Goal: Task Accomplishment & Management: Manage account settings

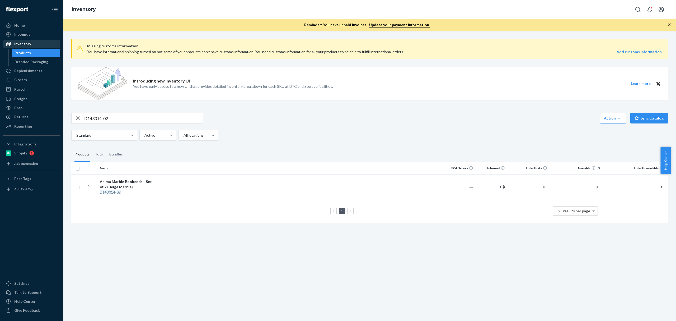
drag, startPoint x: 32, startPoint y: 43, endPoint x: 35, endPoint y: 44, distance: 3.8
click at [32, 43] on div "Inventory" at bounding box center [32, 43] width 56 height 7
click at [107, 126] on div "D143014-02 Action Create product Create kit or bundle Bulk create products Bulk…" at bounding box center [369, 127] width 597 height 28
click at [107, 118] on input "D143014-02" at bounding box center [143, 118] width 119 height 11
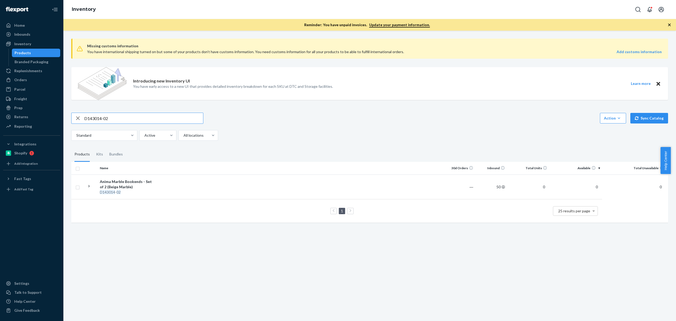
click at [107, 118] on input "D143014-02" at bounding box center [143, 118] width 119 height 11
paste input "B86018-09"
type input "B86018-09"
drag, startPoint x: 20, startPoint y: 80, endPoint x: 35, endPoint y: 73, distance: 16.5
click at [20, 80] on div "Orders" at bounding box center [20, 79] width 13 height 5
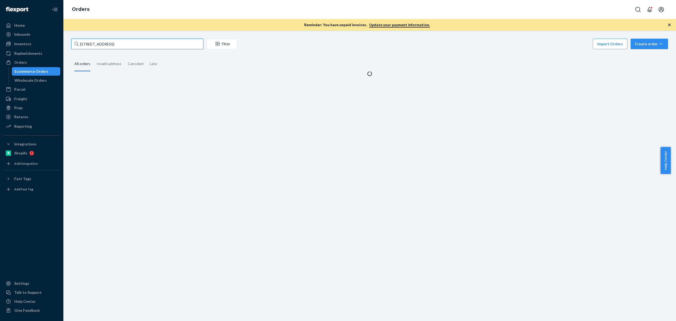
click at [123, 42] on input "[STREET_ADDRESS]" at bounding box center [137, 44] width 132 height 11
paste input "[STREET_ADDRESS]"
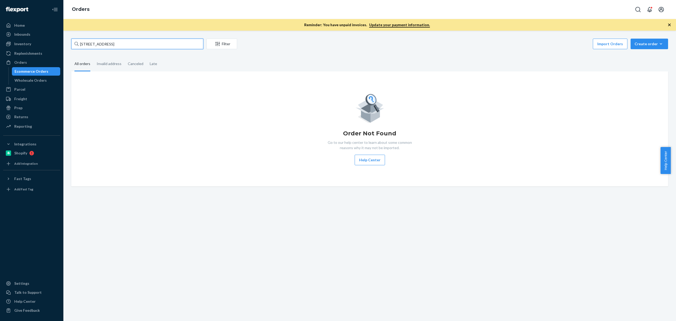
click at [123, 42] on input "[STREET_ADDRESS]" at bounding box center [137, 44] width 132 height 11
paste input "[PERSON_NAME]"
type input "[PERSON_NAME]"
drag, startPoint x: 33, startPoint y: 38, endPoint x: 33, endPoint y: 43, distance: 4.5
click at [33, 38] on link "Inbounds" at bounding box center [31, 34] width 57 height 8
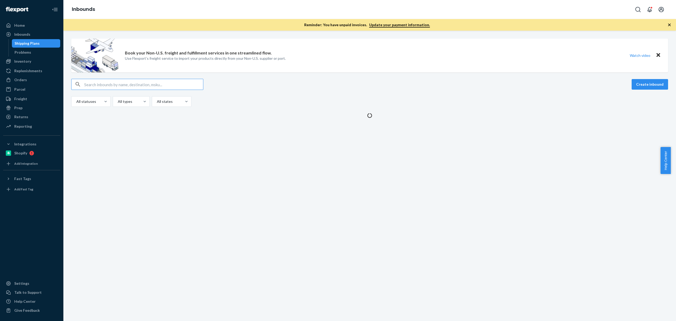
click at [33, 44] on div "Shipping Plans" at bounding box center [27, 43] width 25 height 5
click at [30, 54] on div "Problems" at bounding box center [23, 52] width 17 height 5
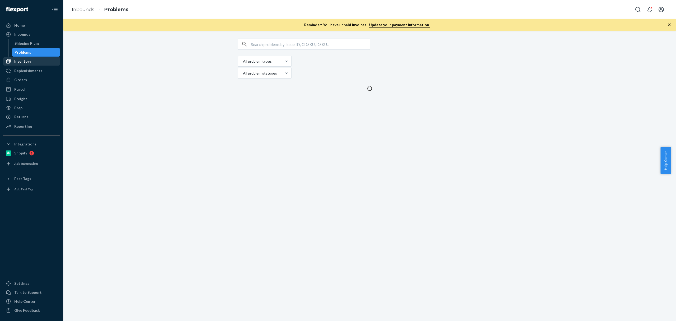
click at [32, 62] on div "Inventory" at bounding box center [32, 61] width 56 height 7
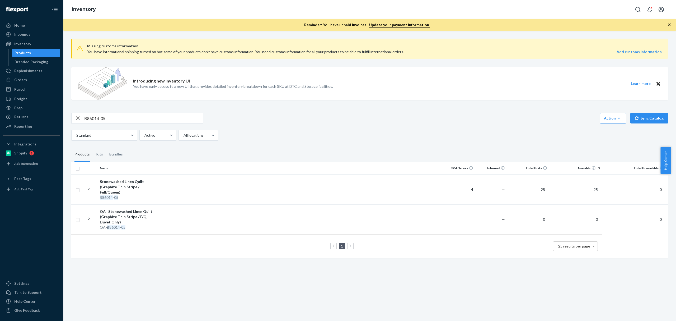
click at [109, 118] on input "B86014-05" at bounding box center [143, 118] width 119 height 11
paste input "5"
click at [100, 116] on input "B86015-05" at bounding box center [143, 118] width 119 height 11
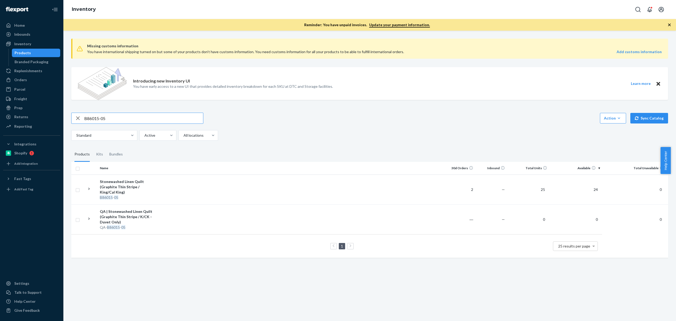
click at [100, 116] on input "B86015-05" at bounding box center [143, 118] width 119 height 11
paste input "29"
type input "B86015-29"
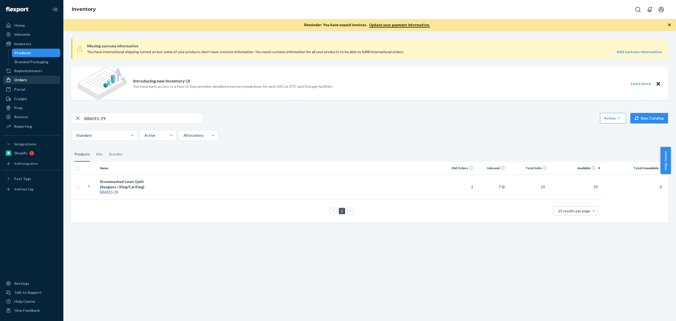
click at [34, 82] on div "Orders" at bounding box center [32, 79] width 56 height 7
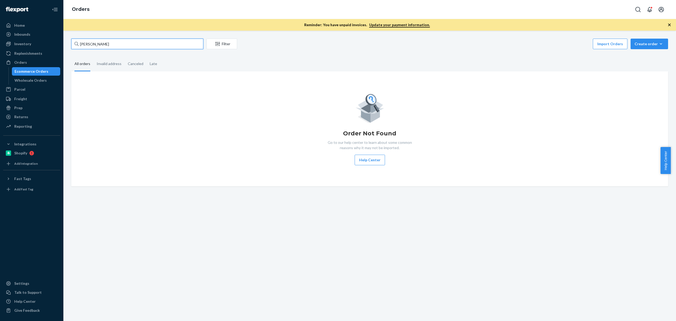
click at [119, 46] on input "[PERSON_NAME]" at bounding box center [137, 44] width 132 height 11
paste input "[PERSON_NAME]"
type input "[PERSON_NAME]"
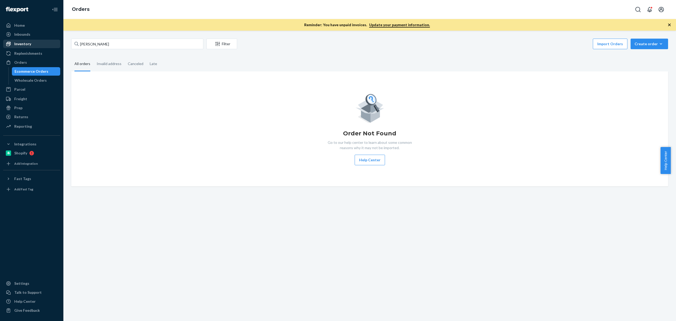
click at [23, 43] on div "Inventory" at bounding box center [22, 43] width 17 height 5
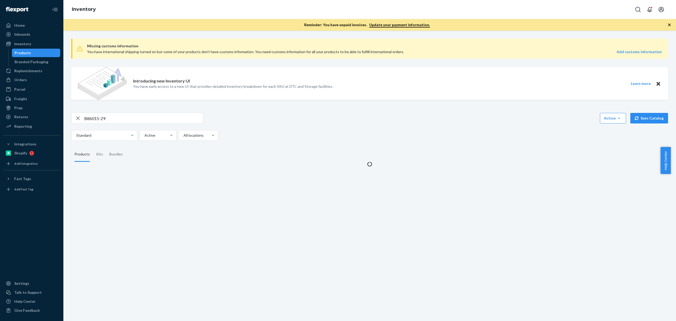
click at [122, 116] on input "B86015-29" at bounding box center [143, 118] width 119 height 11
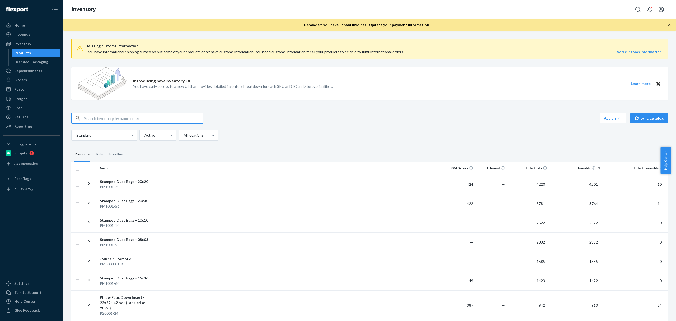
click at [130, 118] on input "text" at bounding box center [143, 118] width 119 height 11
paste input "B86015-29"
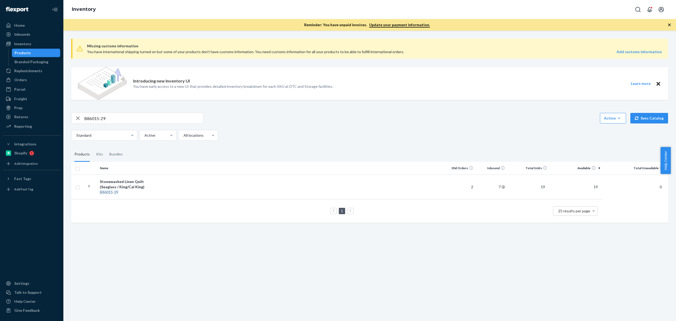
click at [120, 121] on input "B86015-29" at bounding box center [143, 118] width 119 height 11
paste input "SKU B86015-02"
click at [120, 121] on input "SKU B86015-02" at bounding box center [143, 118] width 119 height 11
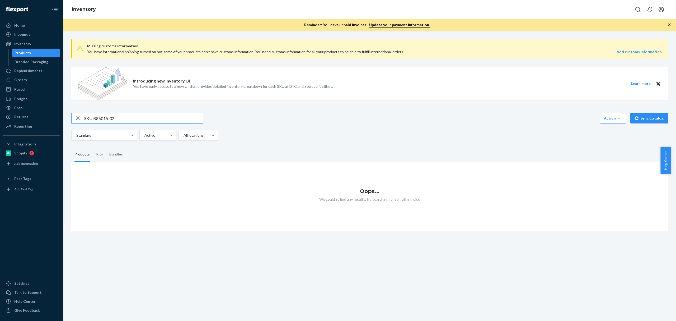
click at [89, 118] on input "SKU B86015-02" at bounding box center [143, 118] width 119 height 11
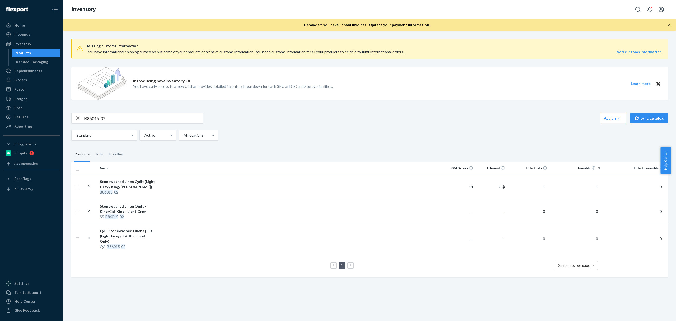
click at [137, 117] on input "B86015-02" at bounding box center [143, 118] width 119 height 11
paste input "SKU B86009-06"
type input "SKU B86009-06"
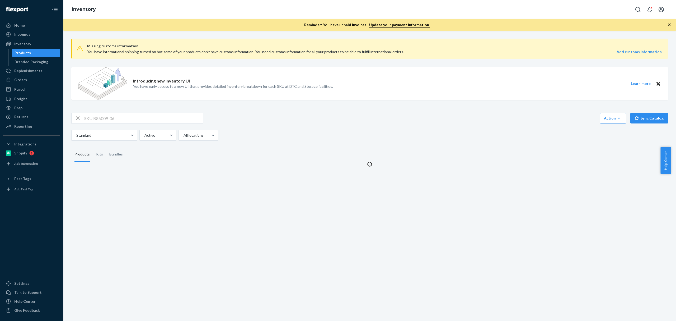
click at [88, 117] on input "SKU B86009-06" at bounding box center [143, 118] width 119 height 11
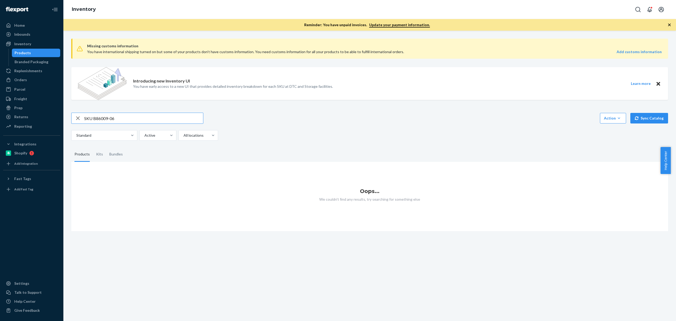
click at [88, 117] on input "SKU B86009-06" at bounding box center [143, 118] width 119 height 11
click at [88, 117] on input "text" at bounding box center [143, 118] width 119 height 11
paste input "SKU B86009-06"
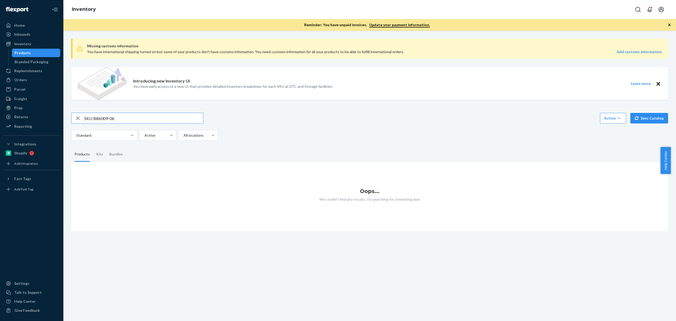
click at [88, 117] on input "SKU B86009-06" at bounding box center [143, 118] width 119 height 11
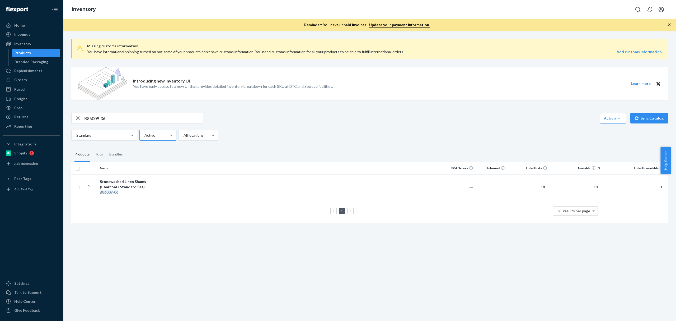
click at [155, 131] on div "Active" at bounding box center [153, 136] width 27 height 10
click at [145, 133] on input "Active" at bounding box center [144, 135] width 1 height 5
click at [159, 109] on div "Missing customs information You have international shipping turned on but some …" at bounding box center [369, 130] width 605 height 193
click at [156, 114] on input "B86009-06" at bounding box center [143, 118] width 119 height 11
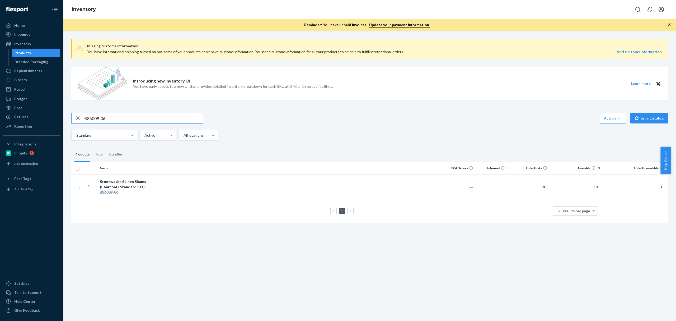
click at [156, 114] on input "B86009-06" at bounding box center [143, 118] width 119 height 11
paste input "15"
type input "B86015-06"
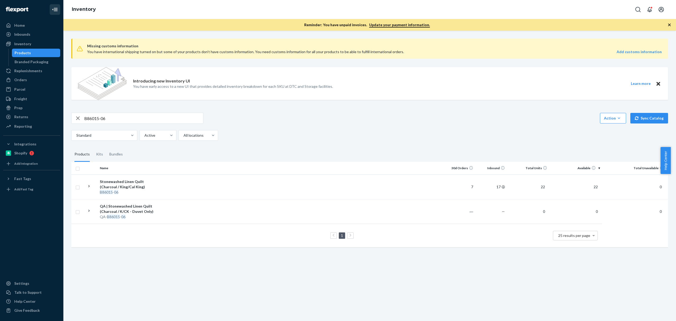
drag, startPoint x: 27, startPoint y: 78, endPoint x: 51, endPoint y: 11, distance: 71.3
click at [27, 78] on div "Orders" at bounding box center [32, 79] width 56 height 7
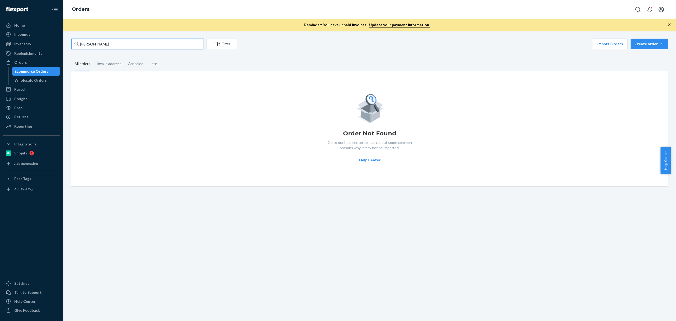
click at [171, 44] on input "[PERSON_NAME]" at bounding box center [137, 44] width 132 height 11
paste input "[PERSON_NAME]"
click at [171, 44] on input "[PERSON_NAME]" at bounding box center [137, 44] width 132 height 11
click at [175, 50] on div "[PERSON_NAME] Filter Import Orders Create order Ecommerce order Removal order" at bounding box center [369, 45] width 597 height 12
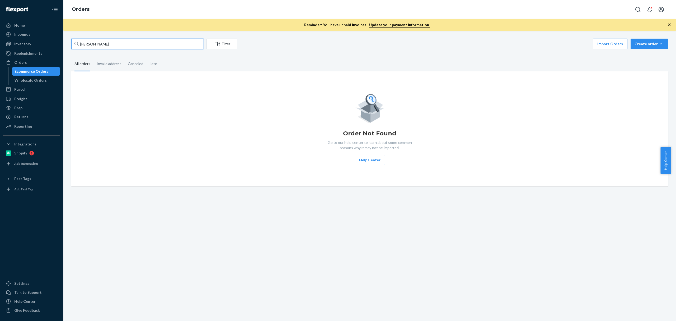
click at [176, 43] on input "[PERSON_NAME]" at bounding box center [137, 44] width 132 height 11
paste input "B86015-04"
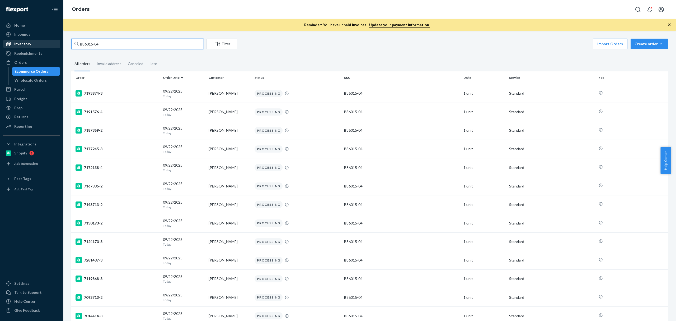
type input "B86015-04"
drag, startPoint x: 45, startPoint y: 40, endPoint x: 67, endPoint y: 41, distance: 22.0
click at [45, 40] on div "Inventory" at bounding box center [32, 43] width 56 height 7
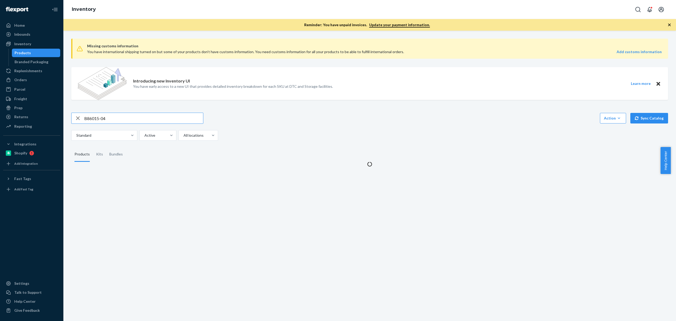
type input "B86015-04"
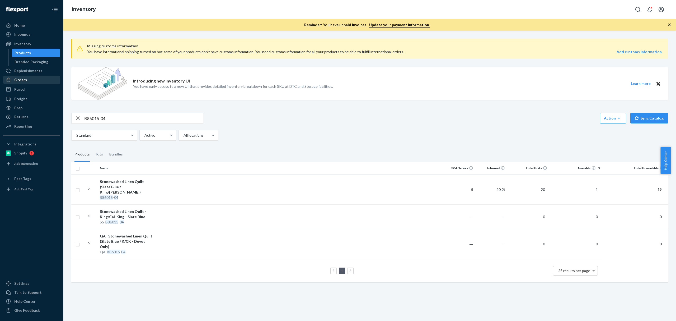
click at [24, 80] on div "Orders" at bounding box center [20, 79] width 13 height 5
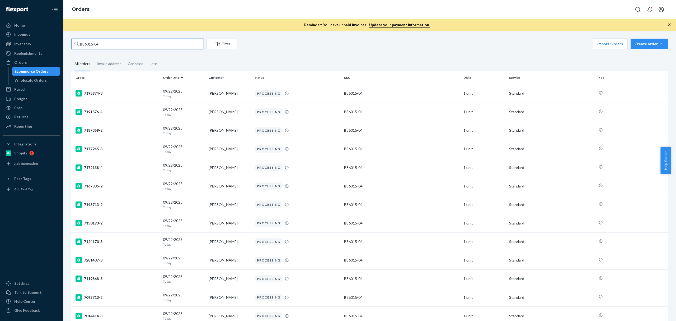
click at [129, 46] on input "B86015-04" at bounding box center [137, 44] width 132 height 11
paste input "[PERSON_NAME]"
type input "[PERSON_NAME]"
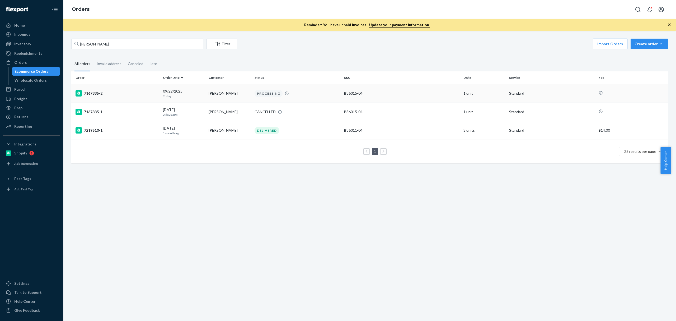
click at [134, 89] on td "7167335-2" at bounding box center [116, 93] width 90 height 18
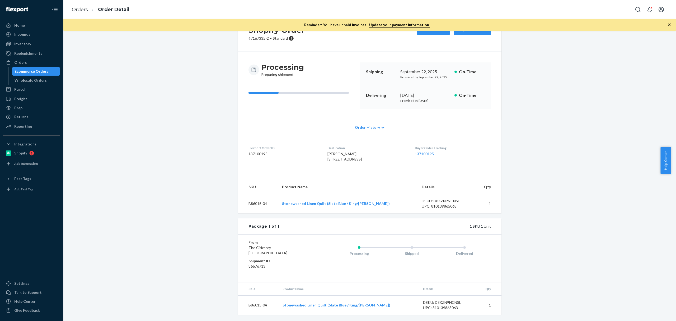
scroll to position [36, 0]
click at [245, 10] on div "Orders Order Detail" at bounding box center [369, 9] width 613 height 19
click at [21, 45] on div "Inventory" at bounding box center [22, 43] width 17 height 5
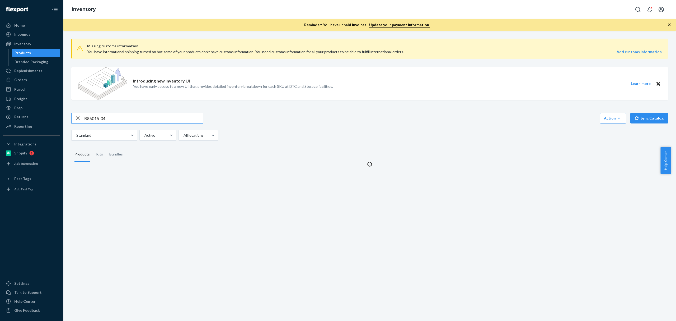
click at [134, 117] on input "B86015-04" at bounding box center [143, 118] width 119 height 11
type input "P84074-01"
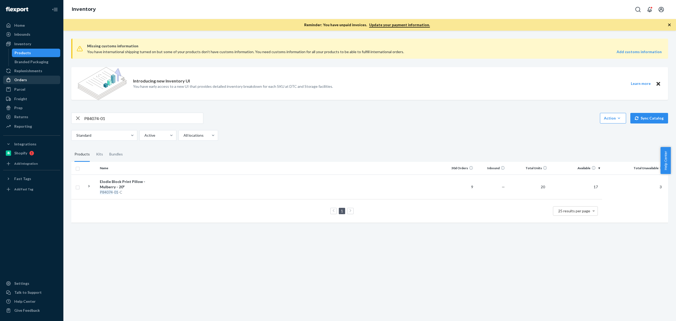
click at [25, 80] on div "Orders" at bounding box center [20, 79] width 13 height 5
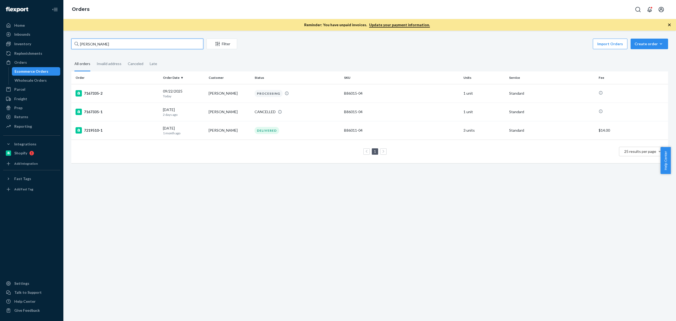
click at [136, 48] on input "[PERSON_NAME]" at bounding box center [137, 44] width 132 height 11
paste input "[PERSON_NAME]"
type input "[PERSON_NAME]"
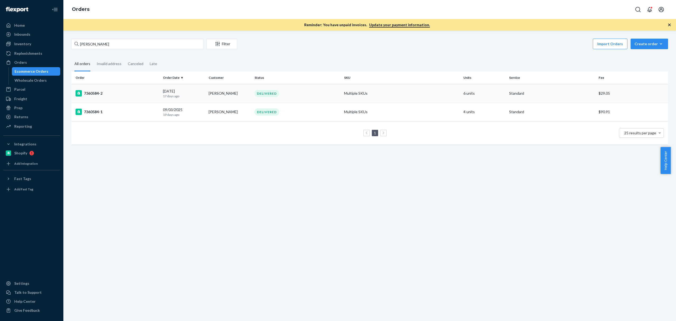
click at [131, 90] on div "7360584-2" at bounding box center [117, 93] width 83 height 6
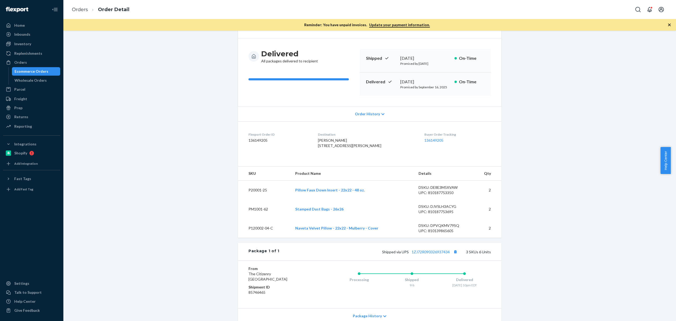
scroll to position [23, 0]
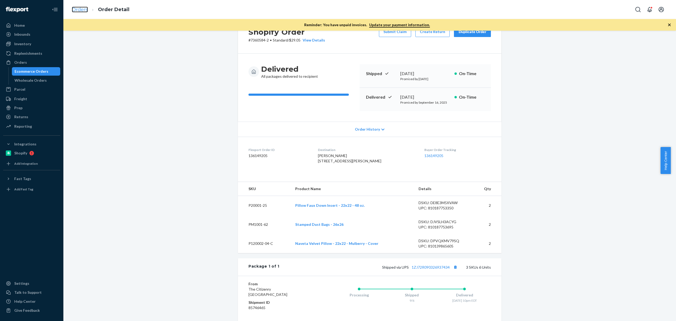
click at [79, 8] on link "Orders" at bounding box center [80, 10] width 16 height 6
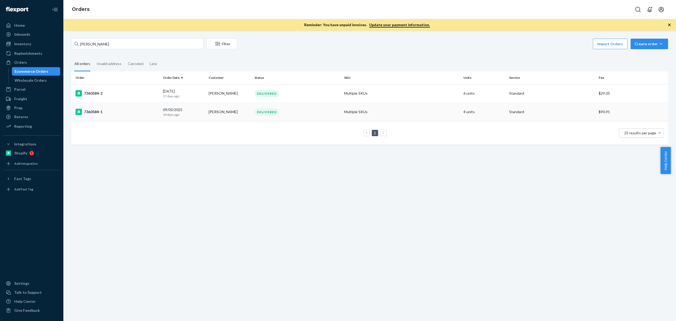
click at [171, 109] on div "[DATE] [DATE]" at bounding box center [183, 112] width 41 height 10
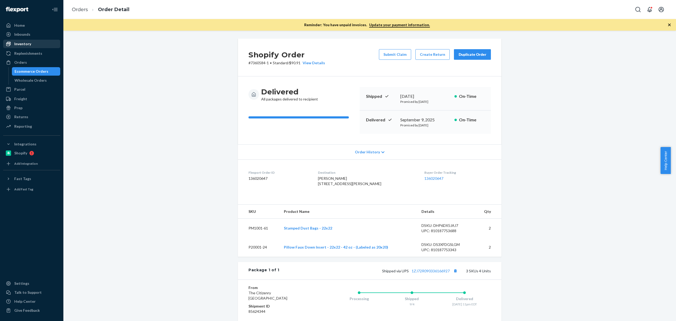
click at [30, 44] on div "Inventory" at bounding box center [22, 43] width 17 height 5
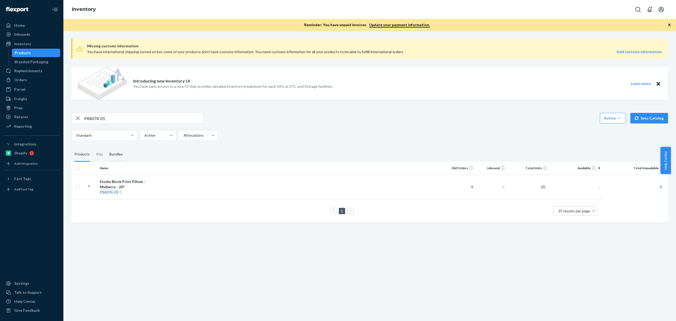
click at [114, 158] on div "Bundles" at bounding box center [115, 154] width 13 height 15
click at [106, 147] on input "Bundles" at bounding box center [106, 147] width 0 height 0
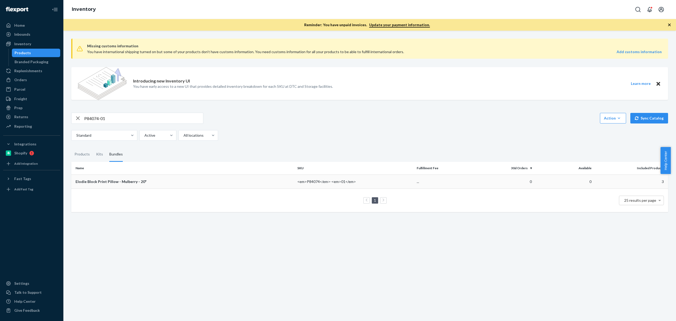
click at [102, 182] on div "Elodie Block Print Pillow - Mulberry - 20"" at bounding box center [185, 181] width 218 height 5
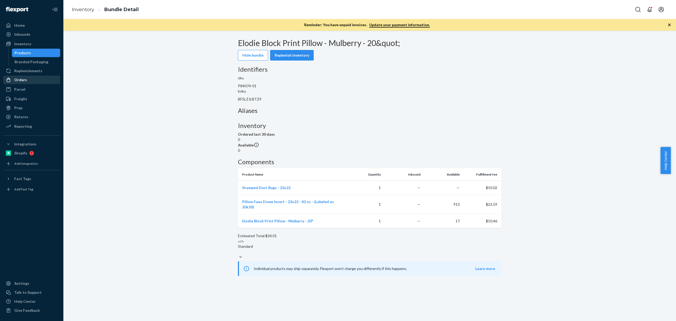
click at [24, 80] on div "Orders" at bounding box center [20, 79] width 13 height 5
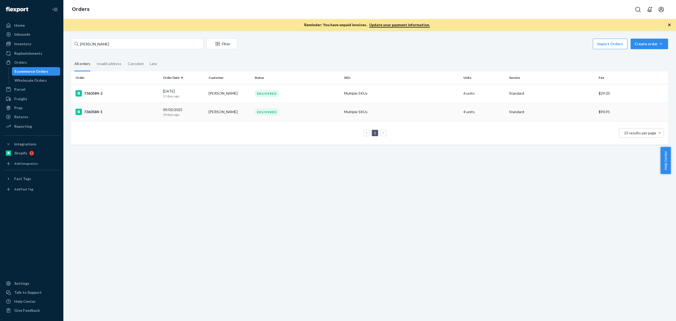
click at [121, 103] on td "7360584-1" at bounding box center [116, 112] width 90 height 18
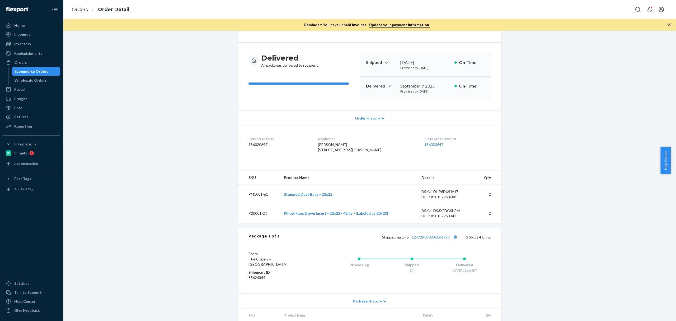
scroll to position [35, 0]
click at [434, 239] on div "Shipped via UPS 1ZJ72R090336166927 3 SKUs 4 Units" at bounding box center [386, 235] width 212 height 7
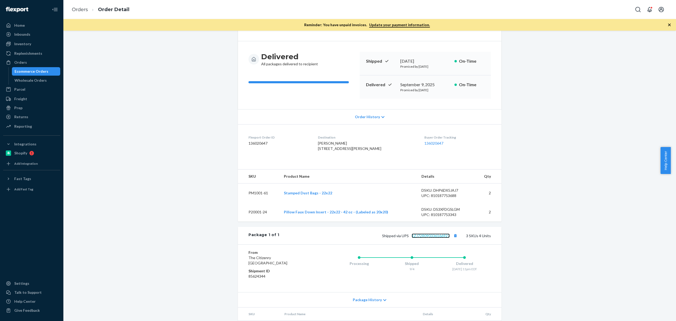
click at [434, 238] on link "1ZJ72R090336166927" at bounding box center [431, 235] width 38 height 4
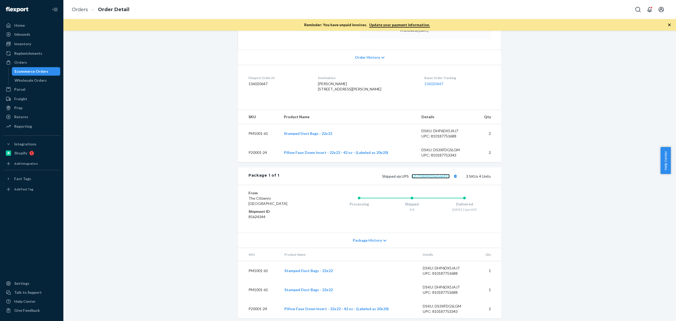
scroll to position [106, 0]
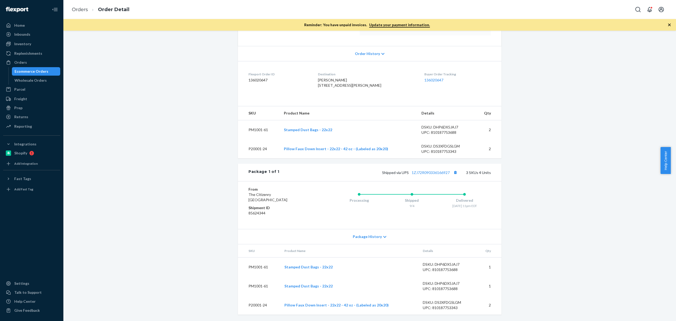
click at [258, 310] on td "P20001-24" at bounding box center [259, 304] width 42 height 19
copy td "P20001-24"
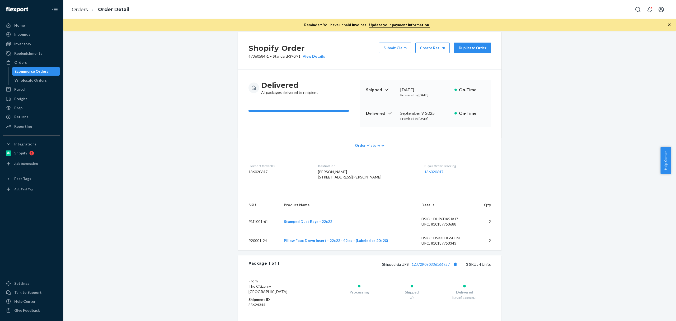
scroll to position [0, 0]
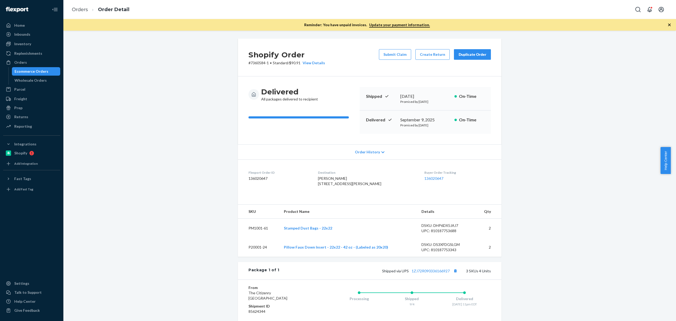
click at [471, 55] on div "Duplicate Order" at bounding box center [473, 54] width 28 height 5
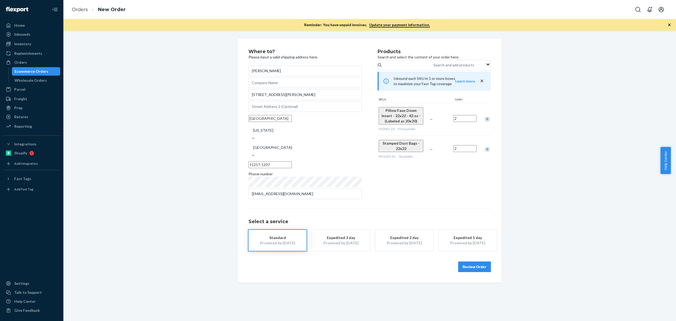
click at [485, 122] on div "Remove Item" at bounding box center [487, 119] width 5 height 5
click at [485, 125] on div "Pillow Faux Down Insert - 22x22 - 42 oz - (Labeled as 20x20) P20001-24 913 avai…" at bounding box center [434, 133] width 113 height 60
click at [485, 123] on div at bounding box center [484, 116] width 13 height 14
click at [485, 119] on div "Remove Item" at bounding box center [487, 116] width 5 height 5
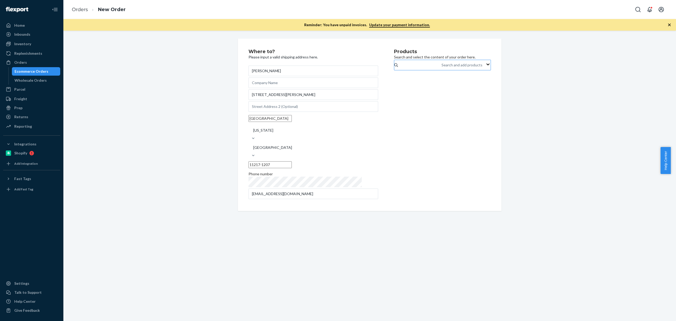
click at [442, 65] on div "Search and add products" at bounding box center [442, 65] width 1 height 6
click at [442, 65] on input "Search and add products" at bounding box center [442, 64] width 1 height 5
paste input "P84074-01"
type input "P84074-01"
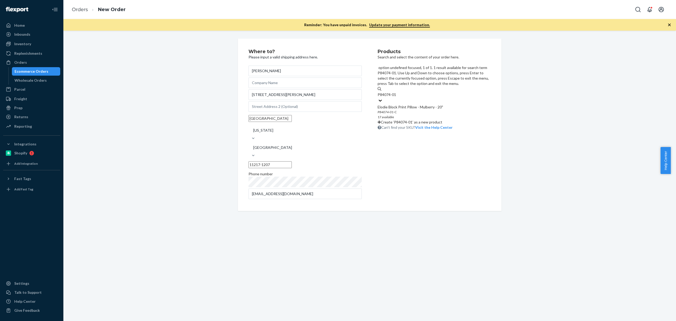
click at [427, 110] on div "P84074 - 01 -C" at bounding box center [434, 112] width 113 height 4
click at [397, 92] on input "P84074-01" at bounding box center [387, 94] width 19 height 5
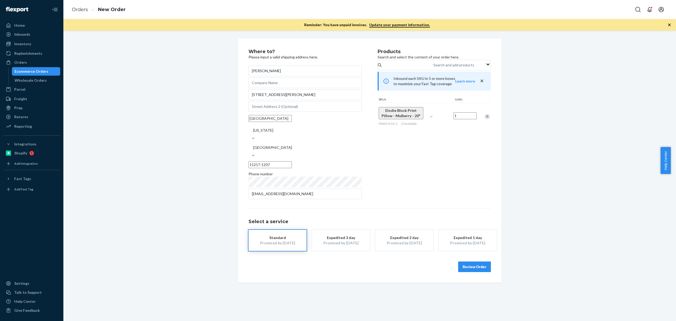
click at [470, 119] on input "1" at bounding box center [465, 115] width 23 height 7
type input "2"
click at [505, 158] on div "Where to? Please input a valid shipping address here. [PERSON_NAME] [STREET_ADD…" at bounding box center [369, 161] width 605 height 244
click at [472, 261] on button "Review Order" at bounding box center [474, 266] width 33 height 11
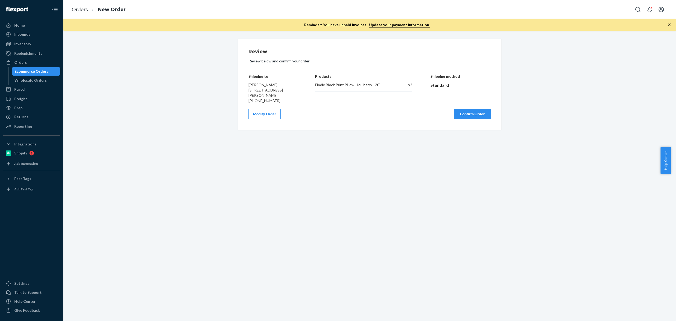
click at [260, 114] on button "Modify Order" at bounding box center [265, 114] width 32 height 11
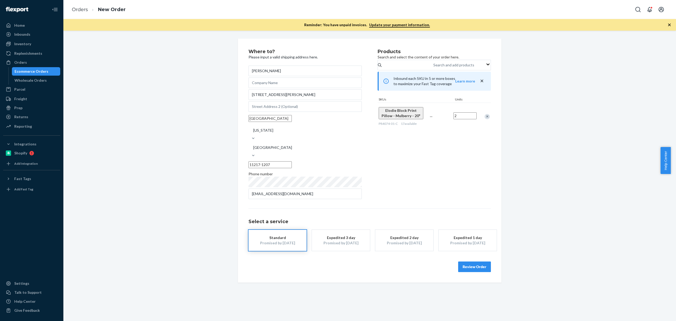
click at [473, 261] on button "Review Order" at bounding box center [474, 266] width 33 height 11
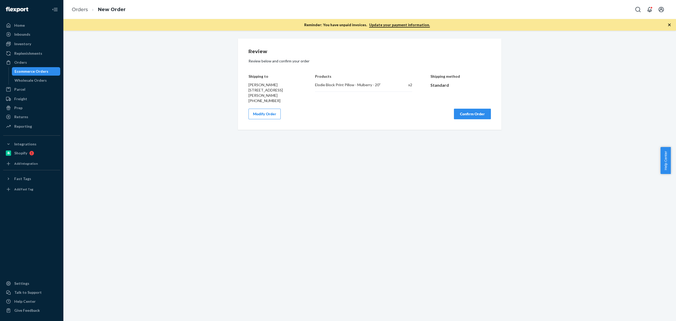
click at [470, 117] on button "Confirm Order" at bounding box center [472, 114] width 37 height 11
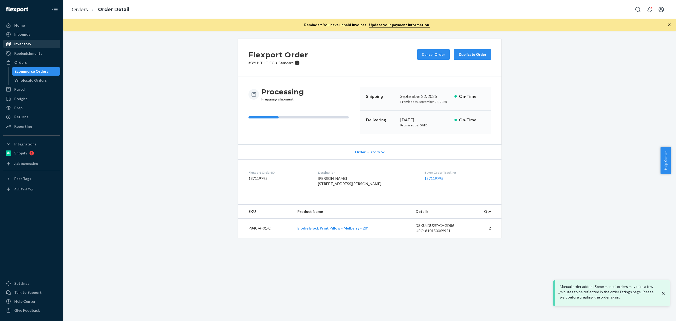
click at [32, 45] on div "Inventory" at bounding box center [32, 43] width 56 height 7
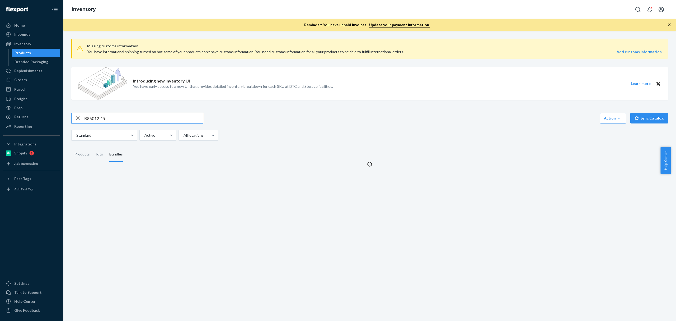
type input "B86012-19"
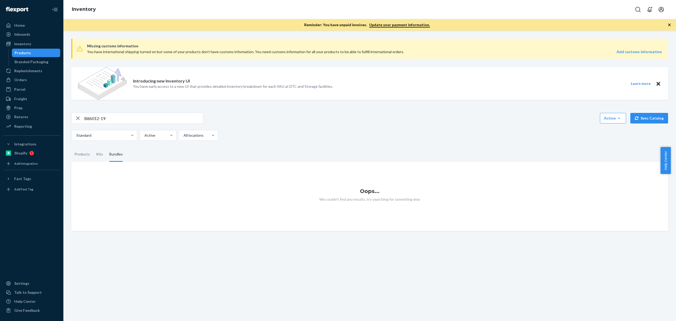
drag, startPoint x: 80, startPoint y: 151, endPoint x: 141, endPoint y: 129, distance: 65.1
click at [80, 151] on div "Products" at bounding box center [82, 154] width 15 height 15
click at [71, 147] on input "Products" at bounding box center [71, 147] width 0 height 0
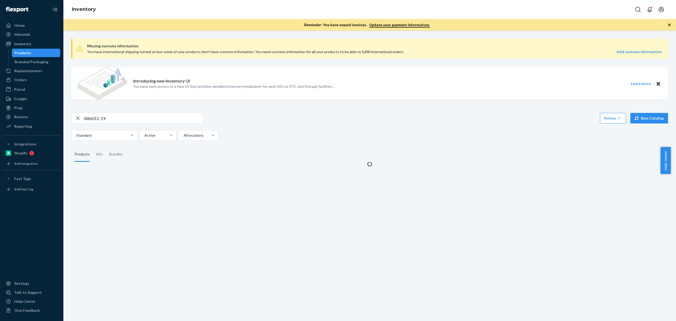
click at [148, 125] on div "B86012-19 Action Create product Create kit or bundle Bulk create products Bulk …" at bounding box center [369, 127] width 597 height 28
click at [148, 123] on input "B86012-19" at bounding box center [143, 118] width 119 height 11
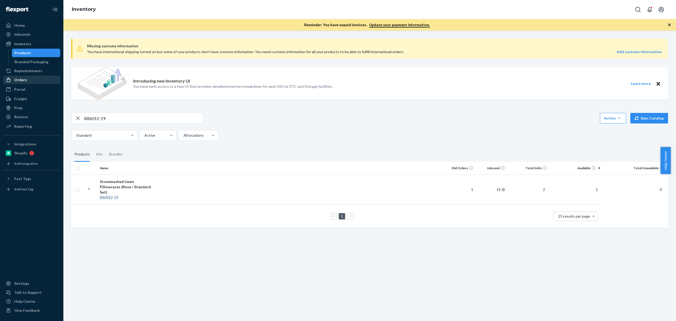
click at [33, 80] on div "Orders" at bounding box center [32, 79] width 56 height 7
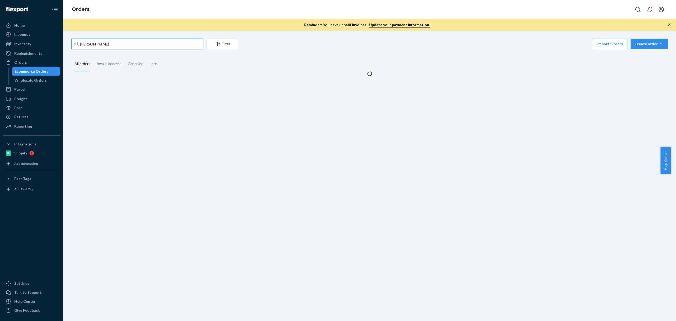
click at [129, 40] on input "[PERSON_NAME]" at bounding box center [137, 44] width 132 height 11
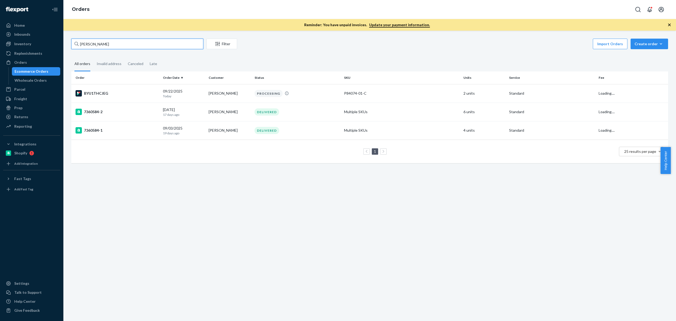
click at [129, 40] on input "[PERSON_NAME]" at bounding box center [137, 44] width 132 height 11
paste input "[STREET_ADDRESS]"
type input "[STREET_ADDRESS]"
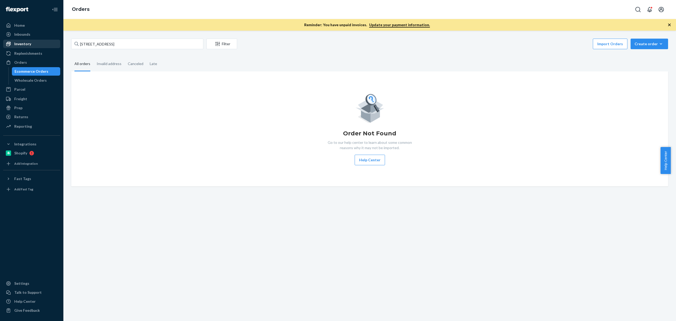
click at [19, 46] on div "Inventory" at bounding box center [22, 43] width 17 height 5
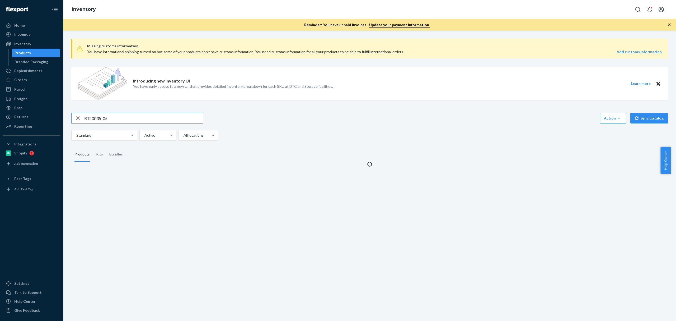
type input "R120035-05"
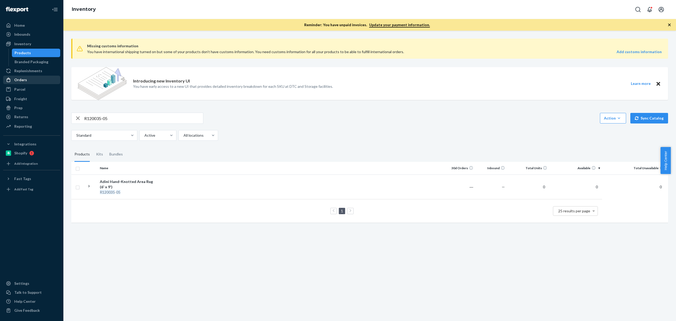
click at [42, 77] on div "Orders" at bounding box center [32, 79] width 56 height 7
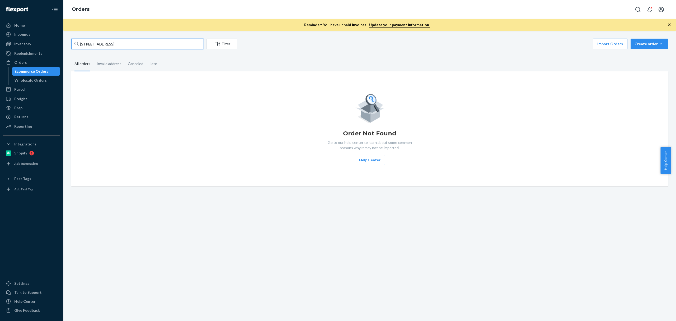
click at [110, 42] on input "[STREET_ADDRESS]" at bounding box center [137, 44] width 132 height 11
paste input "[STREET_ADDRESS]"
paste input "[PERSON_NAME]"
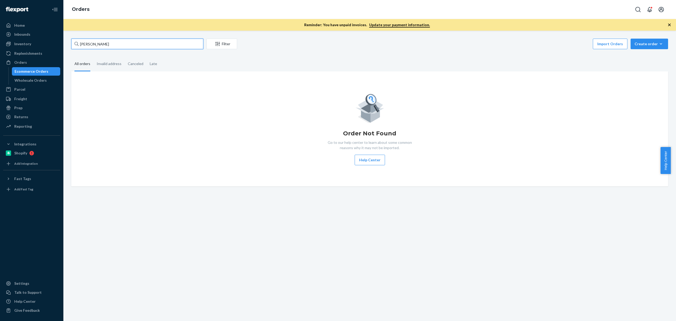
type input "[PERSON_NAME]"
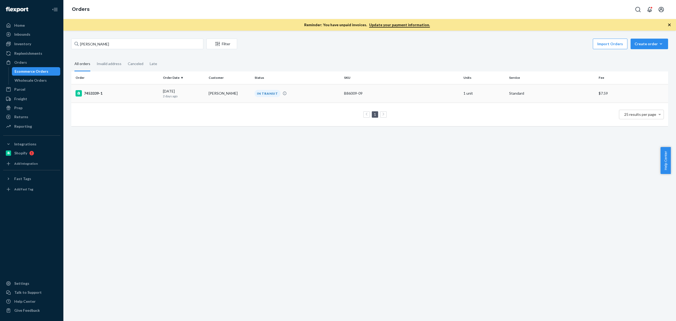
click at [123, 96] on div "7453339-1" at bounding box center [117, 93] width 83 height 6
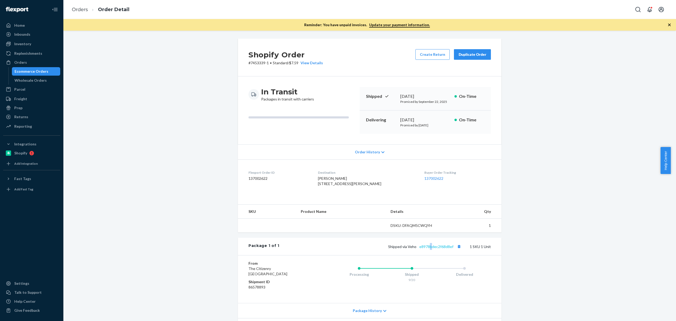
drag, startPoint x: 429, startPoint y: 253, endPoint x: 435, endPoint y: 261, distance: 10.1
click at [431, 255] on div "Package 1 of 1 Shipped via Veho e8978bdec2f68d8ef 1 SKU 1 Unit" at bounding box center [370, 246] width 264 height 17
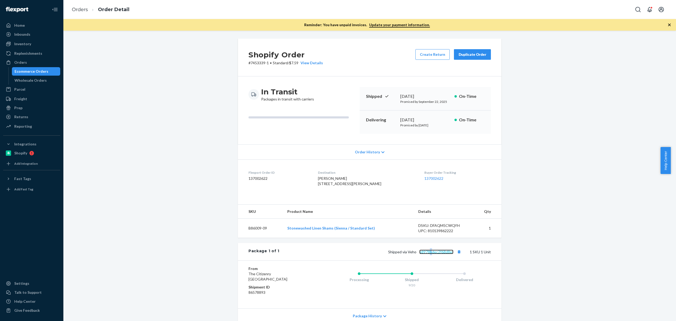
click at [435, 254] on link "e8978bdec2f68d8ef" at bounding box center [437, 251] width 34 height 4
click at [39, 68] on div "Ecommerce Orders" at bounding box center [36, 71] width 48 height 7
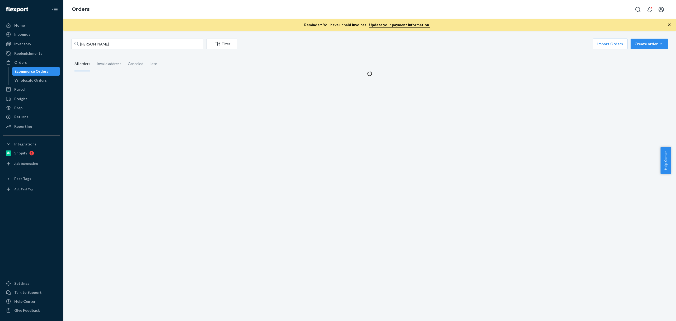
click at [193, 53] on div "[PERSON_NAME] Filter Import Orders Create order Ecommerce order Removal order A…" at bounding box center [369, 58] width 605 height 38
drag, startPoint x: 192, startPoint y: 53, endPoint x: 185, endPoint y: 47, distance: 9.2
click at [190, 51] on div "[PERSON_NAME] Filter Import Orders Create order Ecommerce order Removal order A…" at bounding box center [369, 58] width 605 height 38
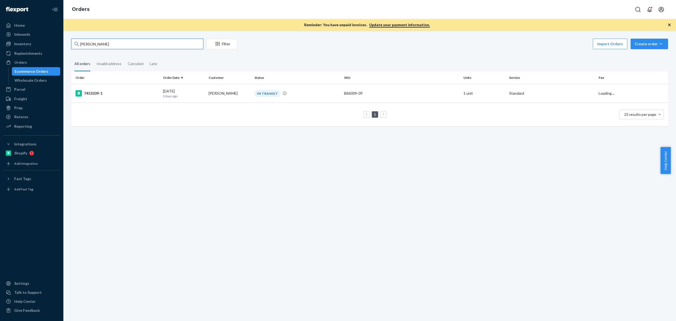
click at [185, 47] on input "[PERSON_NAME]" at bounding box center [137, 44] width 132 height 11
paste input "[GEOGRAPHIC_DATA][PERSON_NAME]"
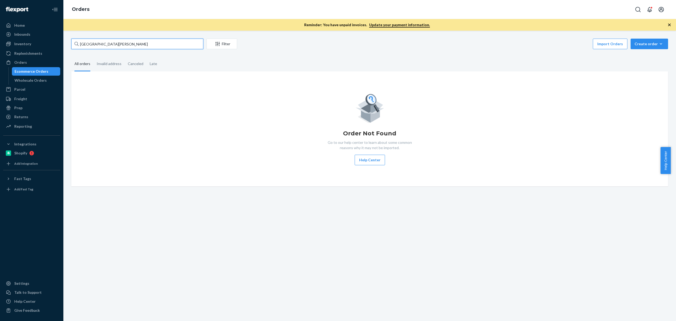
paste input "[PERSON_NAME]"
type input "[PERSON_NAME]"
drag, startPoint x: 45, startPoint y: 34, endPoint x: 58, endPoint y: 38, distance: 13.1
click at [45, 34] on div "Inbounds" at bounding box center [32, 34] width 56 height 7
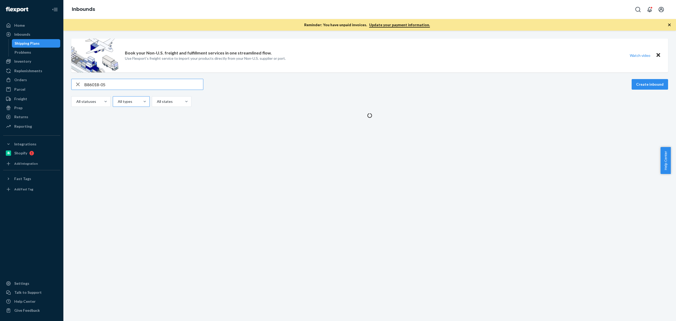
type input "B86018-05"
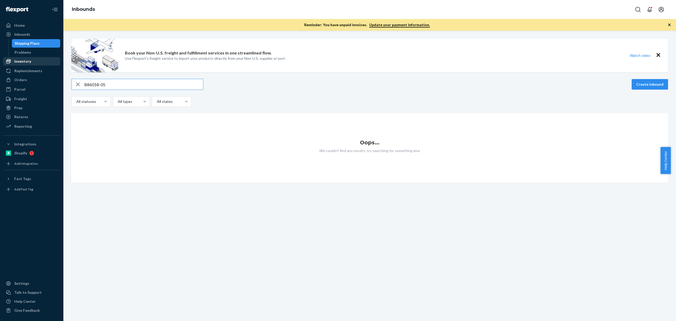
click at [40, 65] on link "Inventory" at bounding box center [31, 61] width 57 height 8
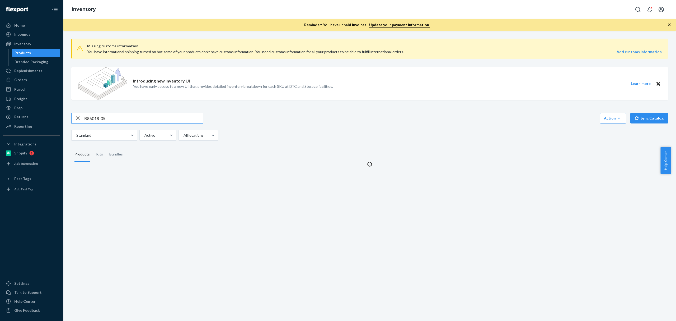
type input "B86018-05"
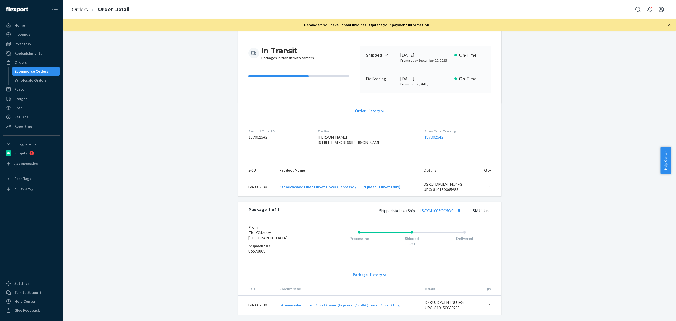
scroll to position [52, 0]
click at [334, 135] on span "[PERSON_NAME] [STREET_ADDRESS][PERSON_NAME]" at bounding box center [349, 140] width 63 height 10
click at [334, 135] on span "Jason Murray 1136 Logan St Apt 5 Los Angeles, CA 90026-3893 US" at bounding box center [349, 140] width 63 height 10
copy span "Jason Murray"
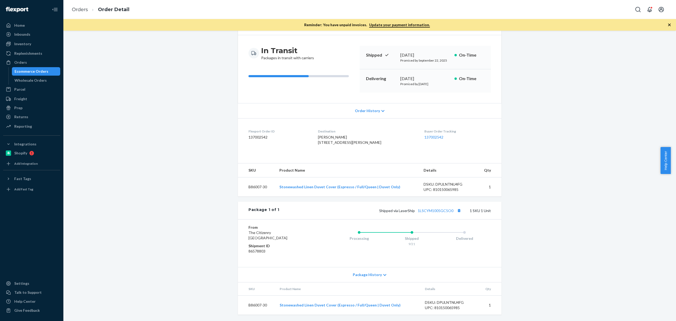
click at [356, 135] on span "Jason Murray 1136 Logan St Apt 5 Los Angeles, CA 90026-3893 US" at bounding box center [349, 140] width 63 height 10
click at [354, 134] on div "Jason Murray 1136 Logan St Apt 5 Los Angeles, CA 90026-3893 US" at bounding box center [367, 139] width 98 height 11
